Goal: Use online tool/utility: Utilize a website feature to perform a specific function

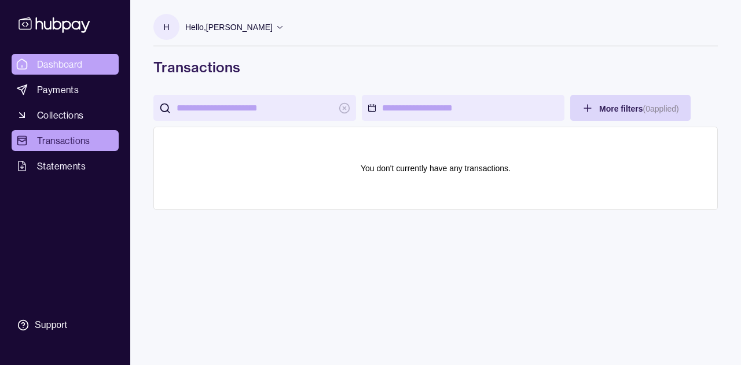
click at [73, 74] on link "Dashboard" at bounding box center [65, 64] width 107 height 21
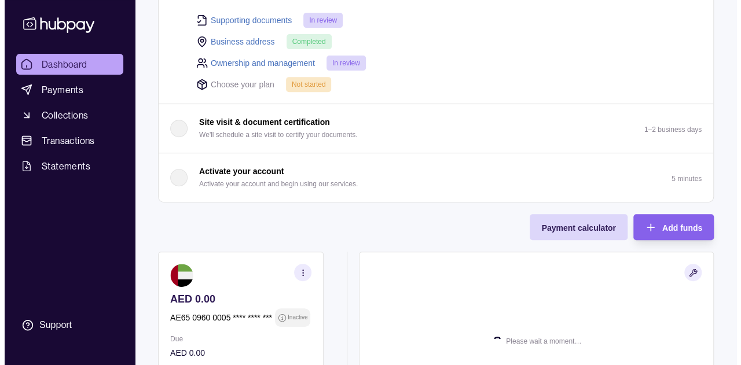
scroll to position [206, 0]
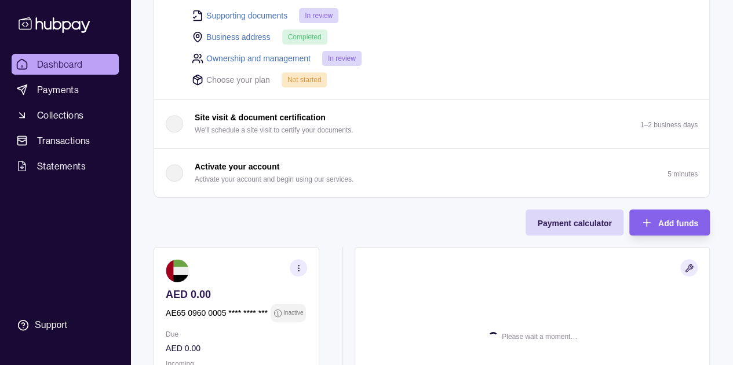
click at [240, 174] on p "Activate your account and begin using our services." at bounding box center [274, 179] width 159 height 13
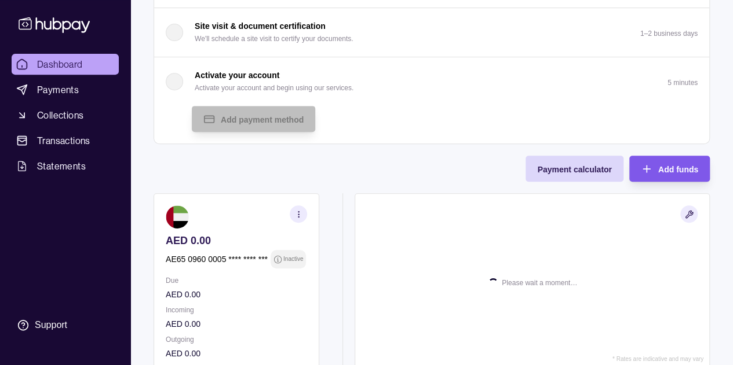
click at [665, 167] on span "Add funds" at bounding box center [678, 169] width 40 height 9
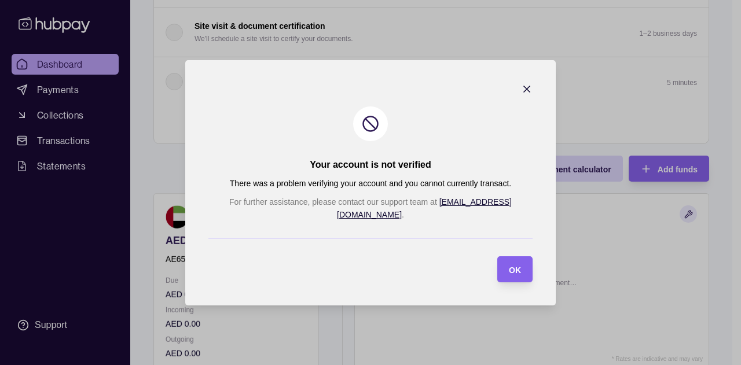
click at [521, 91] on icon "button" at bounding box center [527, 89] width 12 height 12
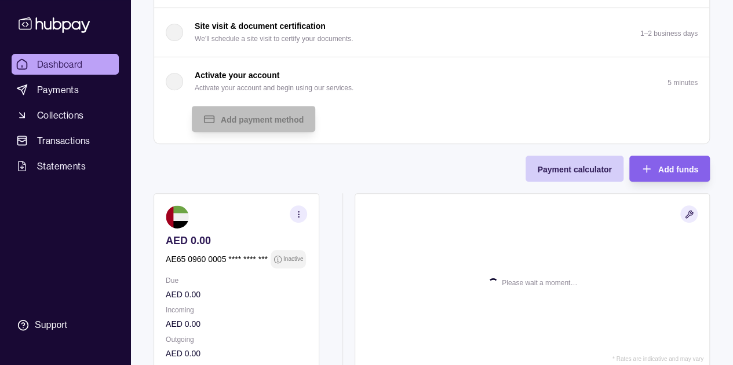
click at [566, 169] on span "Payment calculator" at bounding box center [574, 169] width 74 height 9
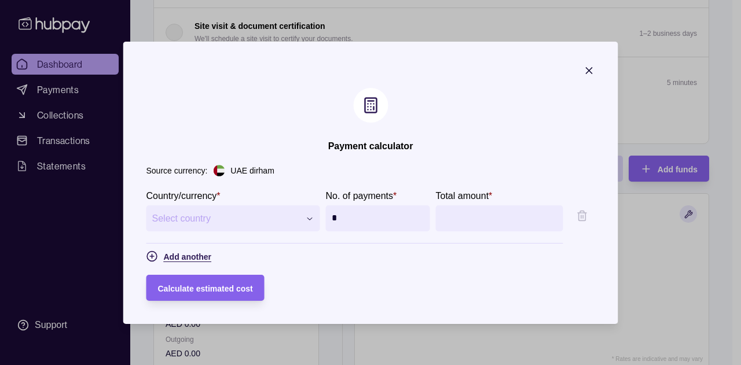
click at [177, 252] on span "Add another" at bounding box center [187, 256] width 47 height 9
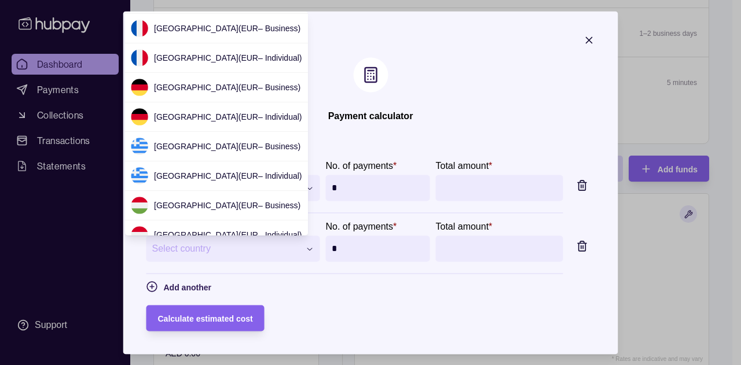
scroll to position [744, 0]
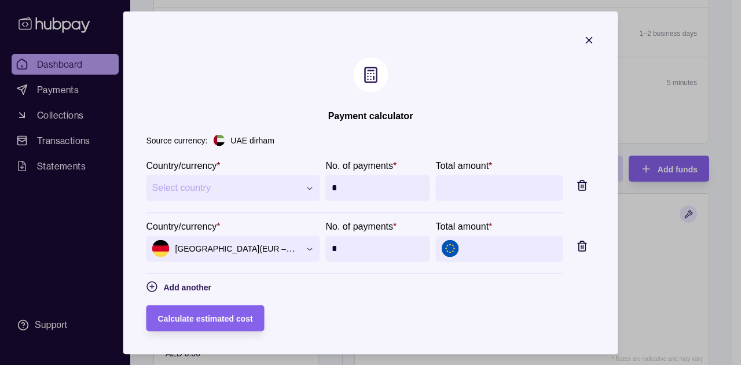
click at [514, 248] on input "Total amount *" at bounding box center [511, 249] width 93 height 26
type input "*******"
click at [495, 313] on div "Calculate estimated cost" at bounding box center [371, 318] width 449 height 26
click at [197, 315] on span "Calculate estimated cost" at bounding box center [205, 318] width 95 height 9
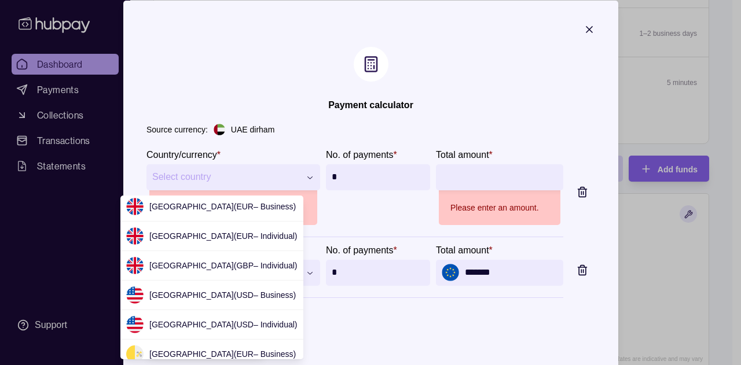
scroll to position [2663, 0]
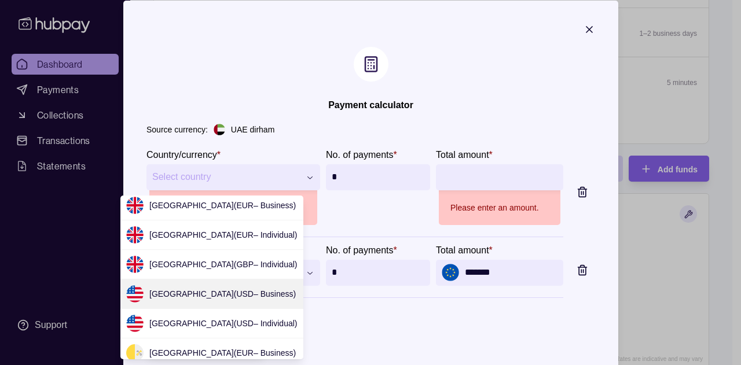
click at [204, 290] on span "[GEOGRAPHIC_DATA] ( USD – Business )" at bounding box center [222, 294] width 147 height 9
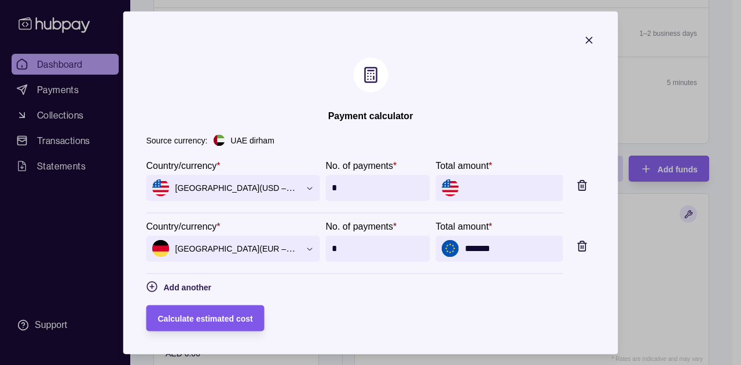
click at [183, 322] on span "Calculate estimated cost" at bounding box center [205, 318] width 95 height 9
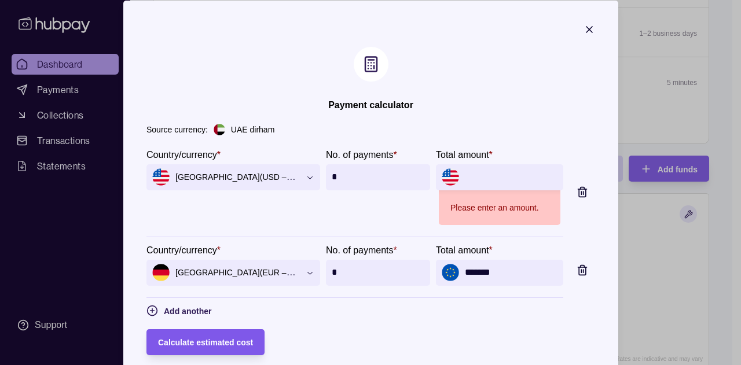
click at [183, 322] on form "**********" at bounding box center [371, 251] width 449 height 208
click at [473, 171] on input "Total amount *" at bounding box center [511, 177] width 93 height 26
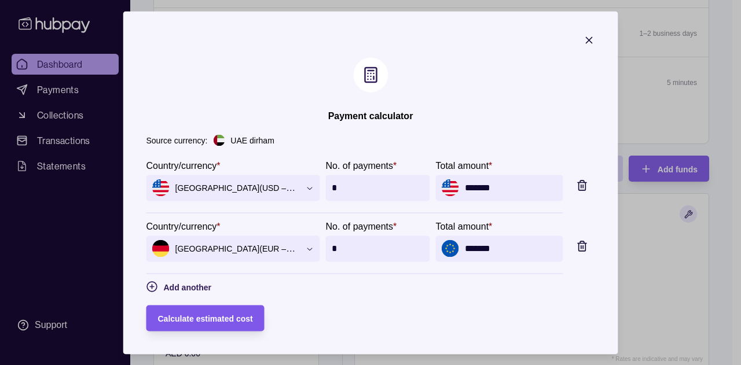
type input "*******"
click at [189, 314] on span "Calculate estimated cost" at bounding box center [205, 318] width 95 height 9
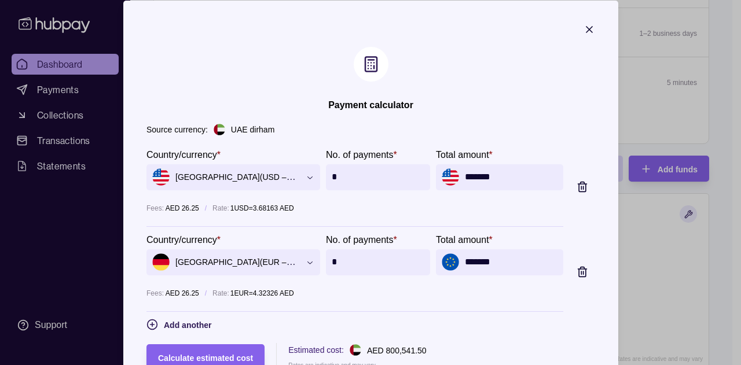
scroll to position [28, 0]
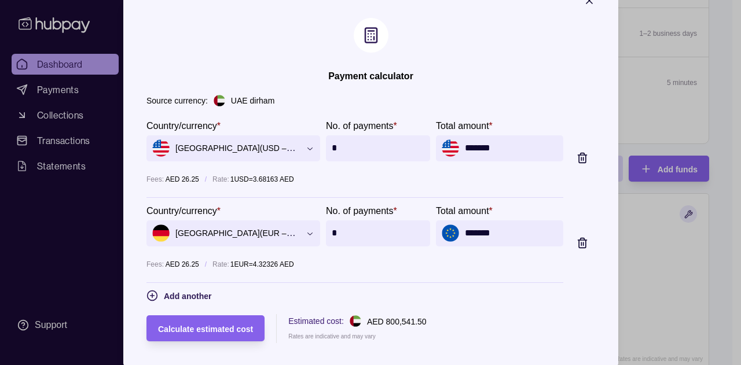
click at [587, 241] on icon "button" at bounding box center [582, 241] width 9 height 0
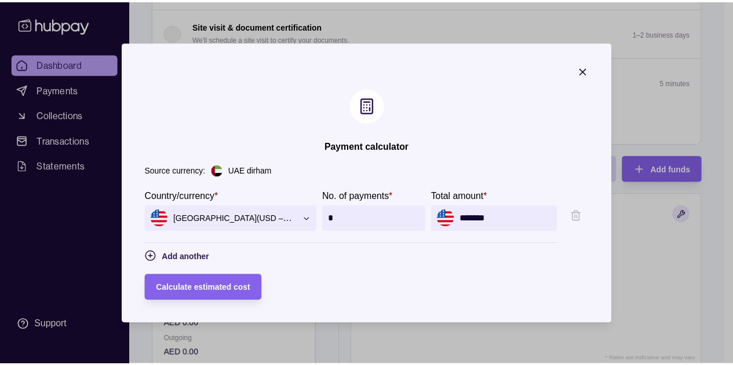
scroll to position [0, 0]
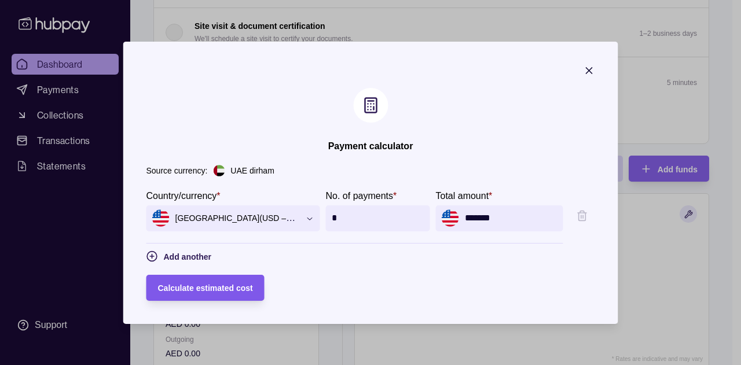
click at [170, 289] on span "Calculate estimated cost" at bounding box center [205, 288] width 95 height 9
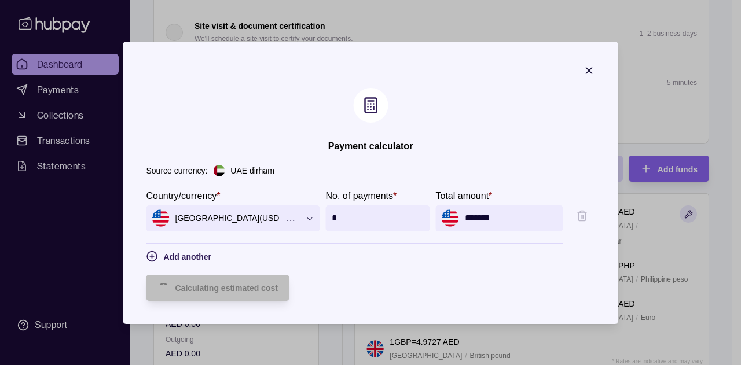
click at [595, 69] on icon "button" at bounding box center [590, 71] width 12 height 12
